Goal: Task Accomplishment & Management: Use online tool/utility

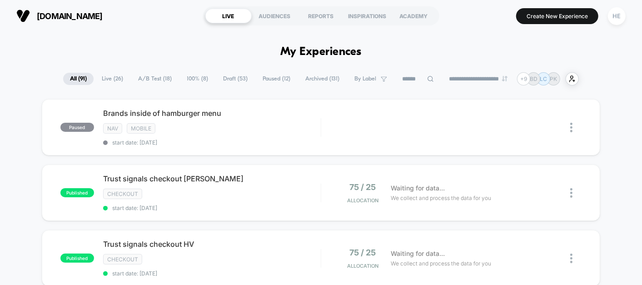
click at [102, 80] on span "Live ( 26 )" at bounding box center [112, 79] width 35 height 12
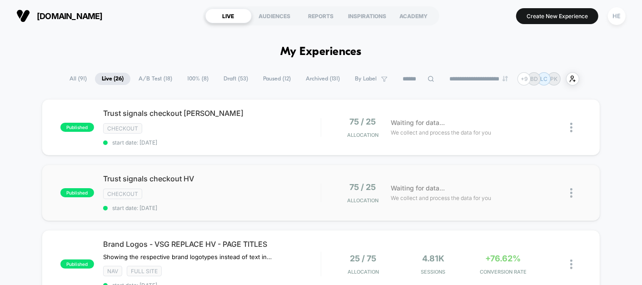
scroll to position [9, 0]
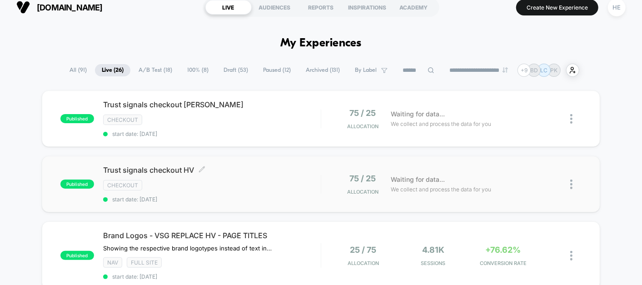
click at [258, 183] on div "checkout" at bounding box center [212, 185] width 218 height 10
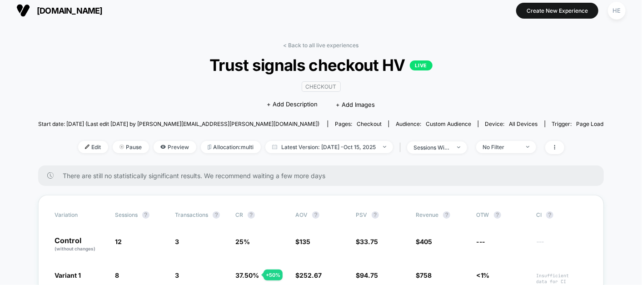
scroll to position [5, 0]
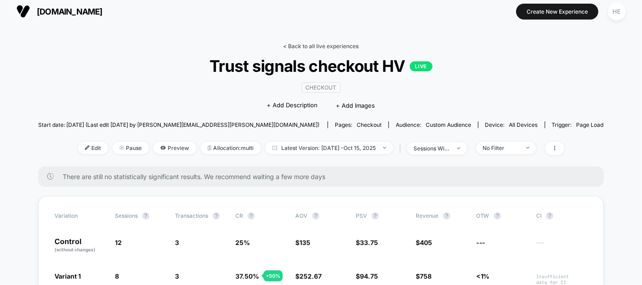
click at [339, 43] on link "< Back to all live experiences" at bounding box center [321, 46] width 75 height 7
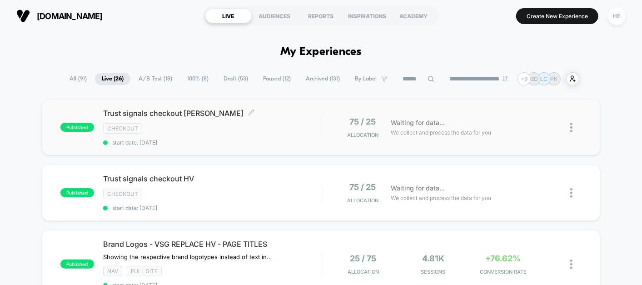
click at [264, 121] on div "Trust signals checkout [PERSON_NAME] Click to edit experience details Click to …" at bounding box center [212, 127] width 218 height 37
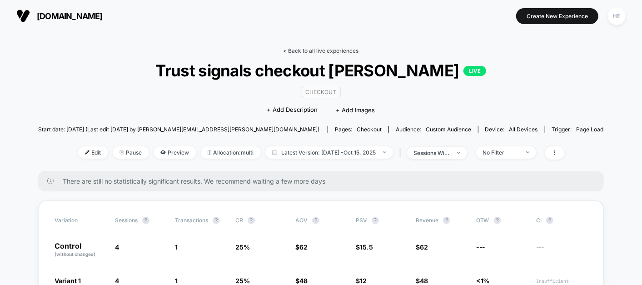
click at [311, 48] on link "< Back to all live experiences" at bounding box center [321, 50] width 75 height 7
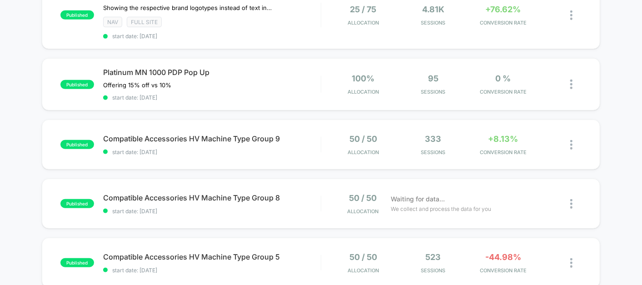
scroll to position [249, 0]
click at [232, 73] on div "Platinum MN 1000 PDP Pop Up Offering 15% off vs 10% Click to edit experience de…" at bounding box center [212, 84] width 218 height 33
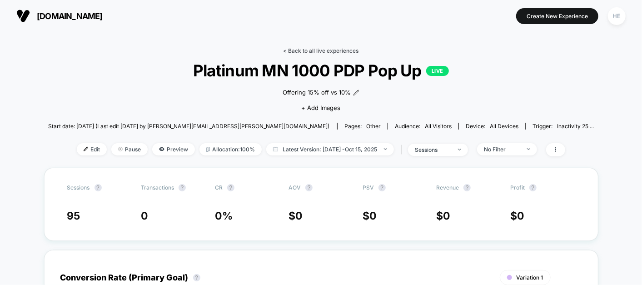
click at [306, 48] on link "< Back to all live experiences" at bounding box center [321, 50] width 75 height 7
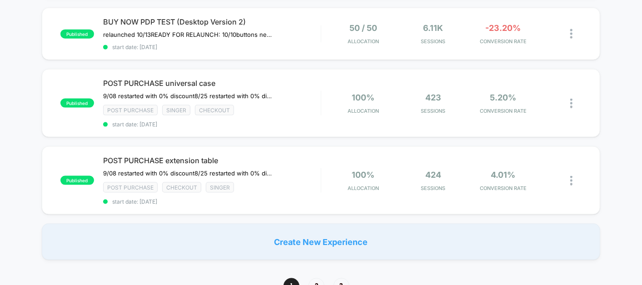
scroll to position [683, 0]
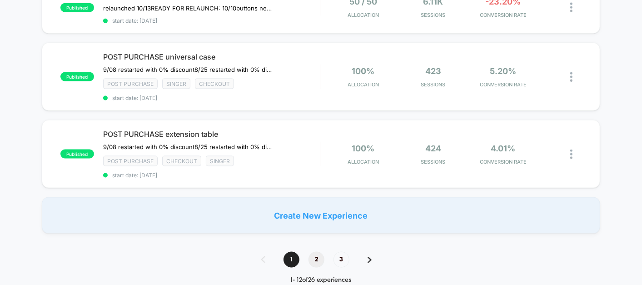
click at [313, 252] on span "2" at bounding box center [317, 260] width 16 height 16
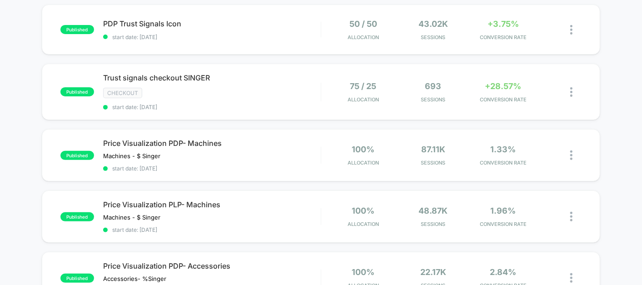
scroll to position [95, 0]
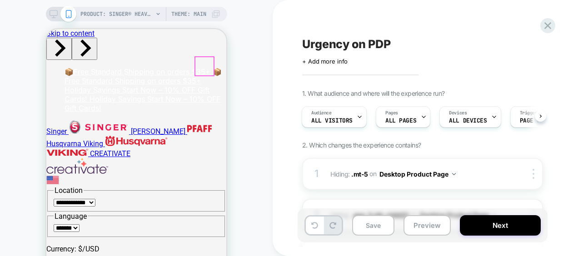
click at [51, 15] on icon at bounding box center [54, 14] width 8 height 8
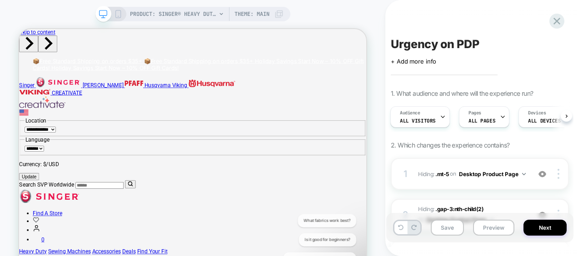
click at [119, 13] on icon at bounding box center [118, 14] width 8 height 8
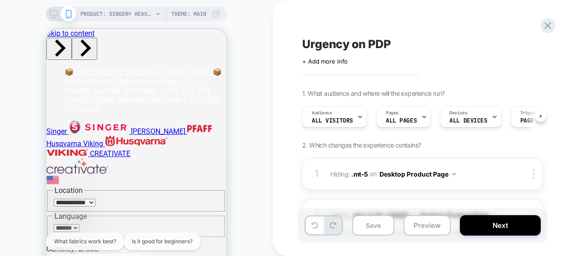
scroll to position [0, 0]
